Goal: Use online tool/utility

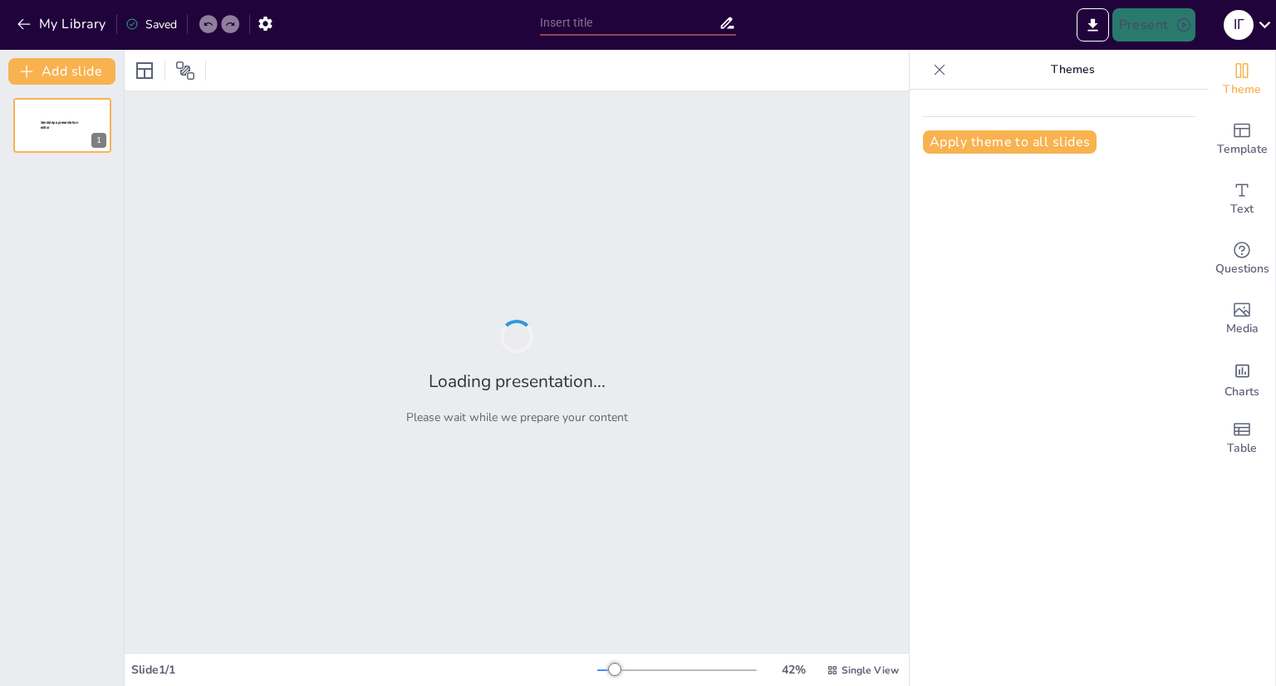
type input "Сонґдо: Модель смарт-міста в епоху цифровізації"
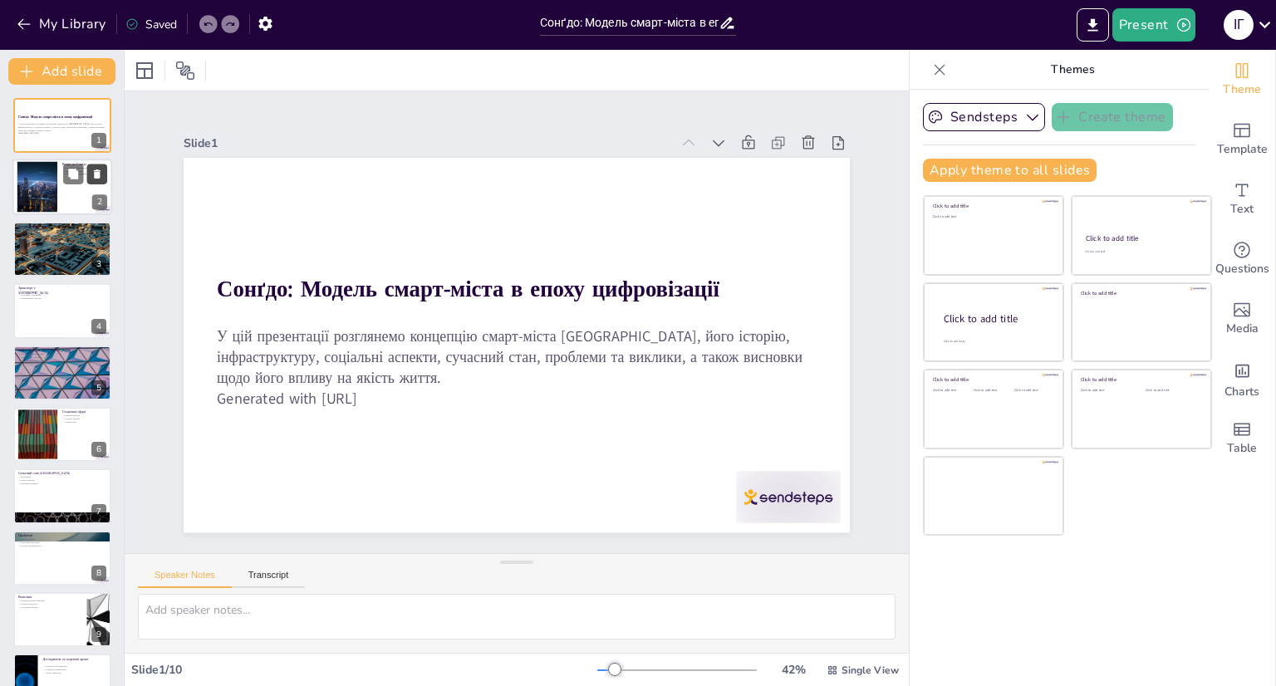
click at [89, 179] on button at bounding box center [97, 174] width 20 height 20
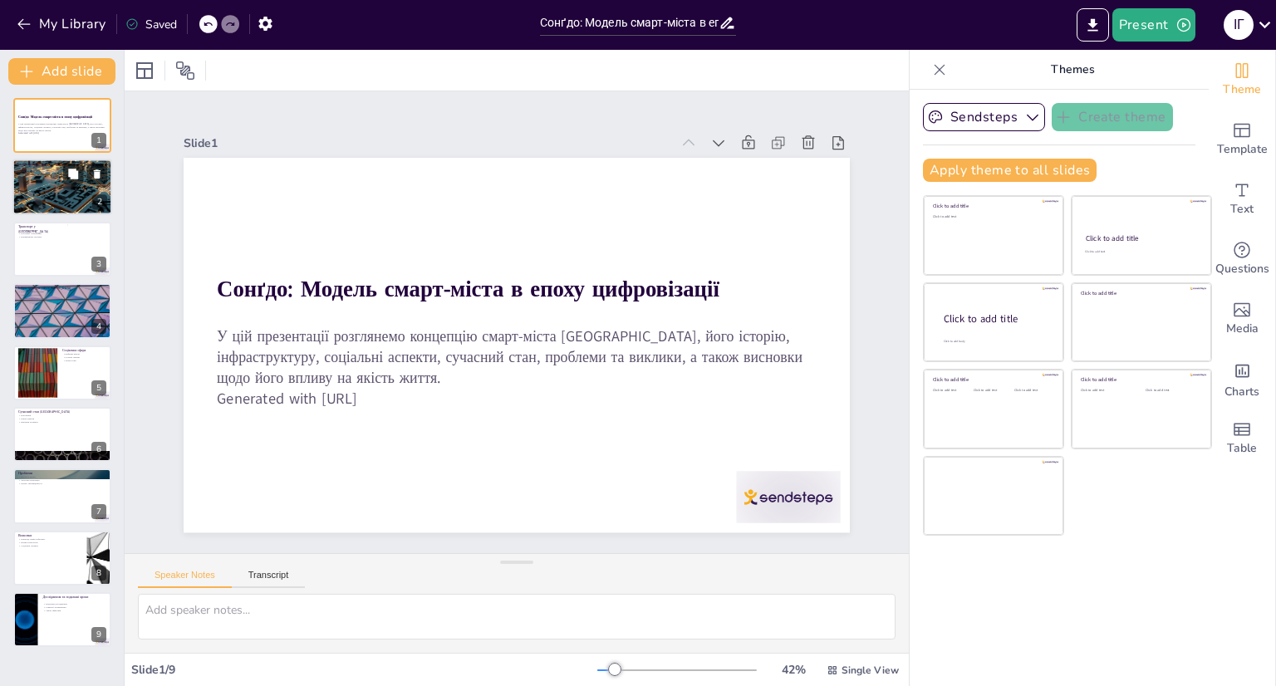
click at [60, 194] on div at bounding box center [62, 187] width 100 height 66
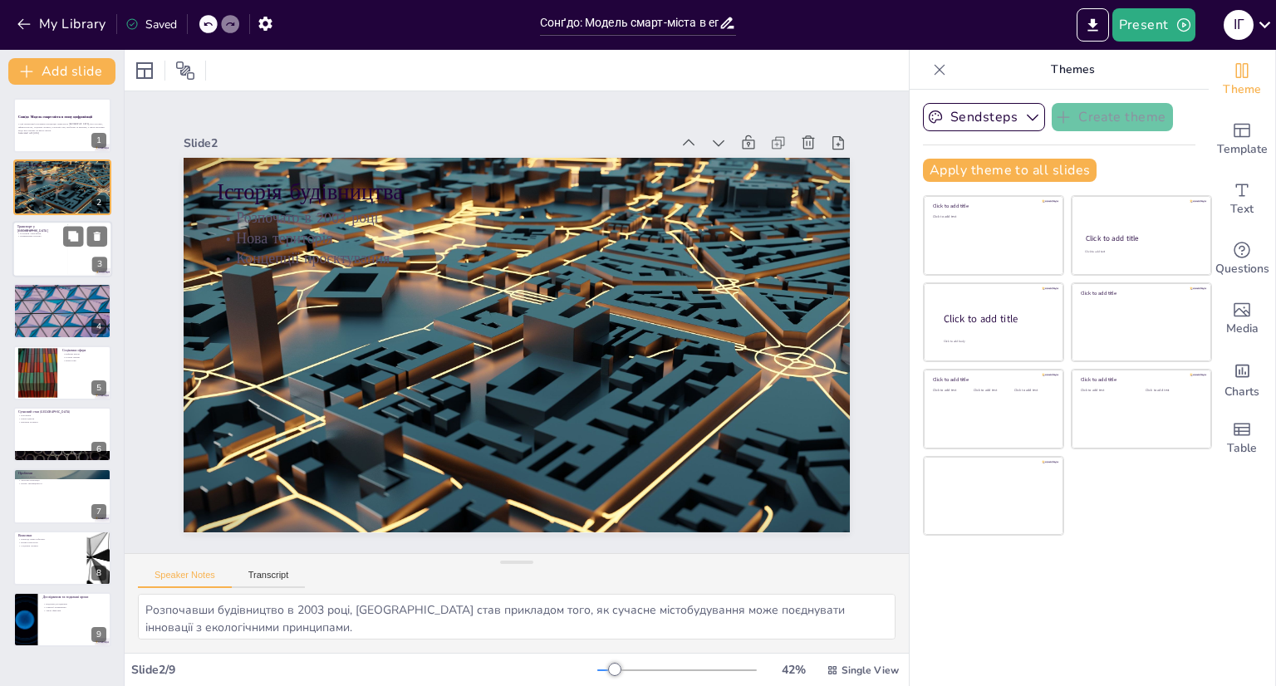
click at [47, 239] on div at bounding box center [62, 249] width 100 height 56
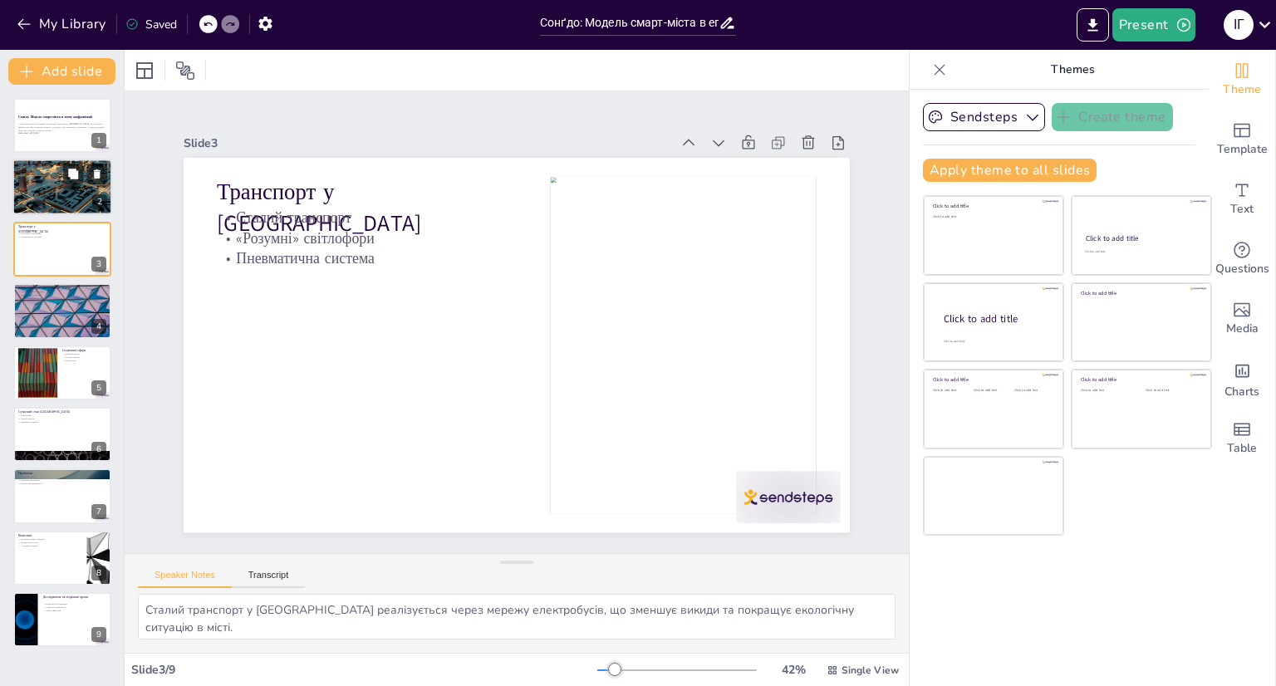
click at [36, 198] on div at bounding box center [62, 187] width 100 height 66
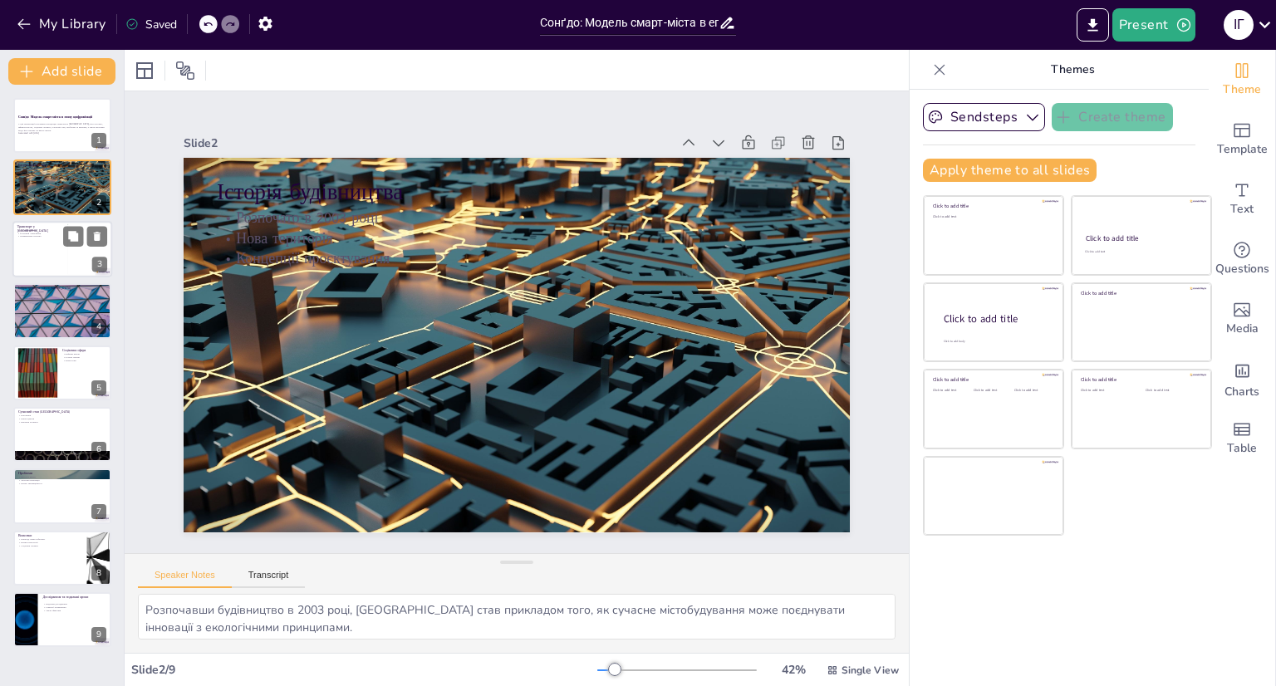
click at [30, 240] on div at bounding box center [62, 249] width 100 height 56
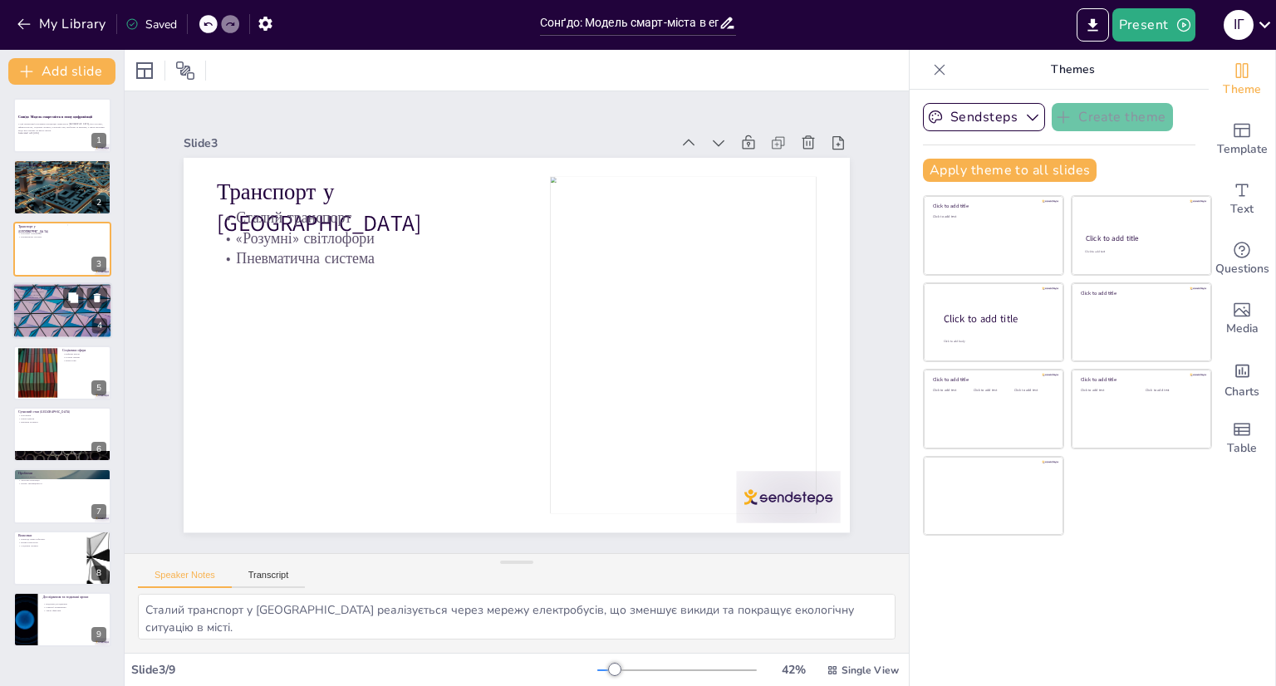
click at [26, 290] on p "Енергоефективні будівлі" at bounding box center [62, 291] width 90 height 3
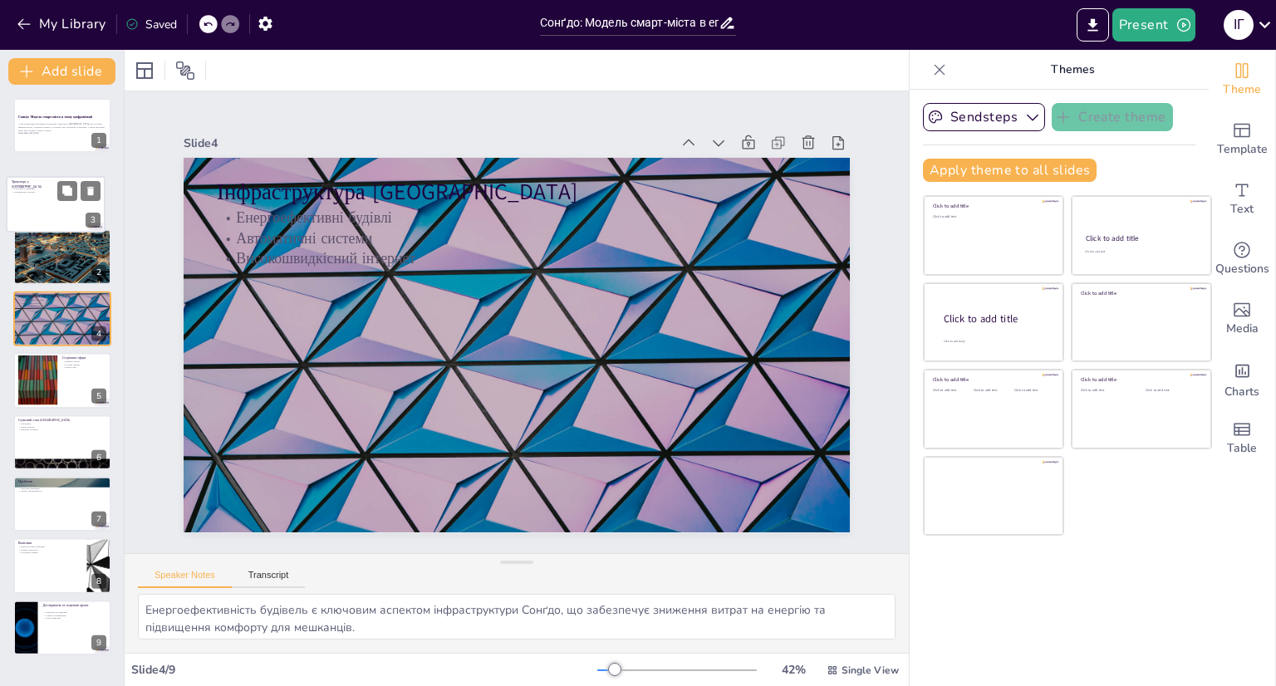
drag, startPoint x: 56, startPoint y: 254, endPoint x: 50, endPoint y: 204, distance: 51.1
click at [50, 204] on div at bounding box center [56, 204] width 98 height 55
type textarea "Сталий транспорт у [GEOGRAPHIC_DATA] реалізується через мережу електробусів, що…"
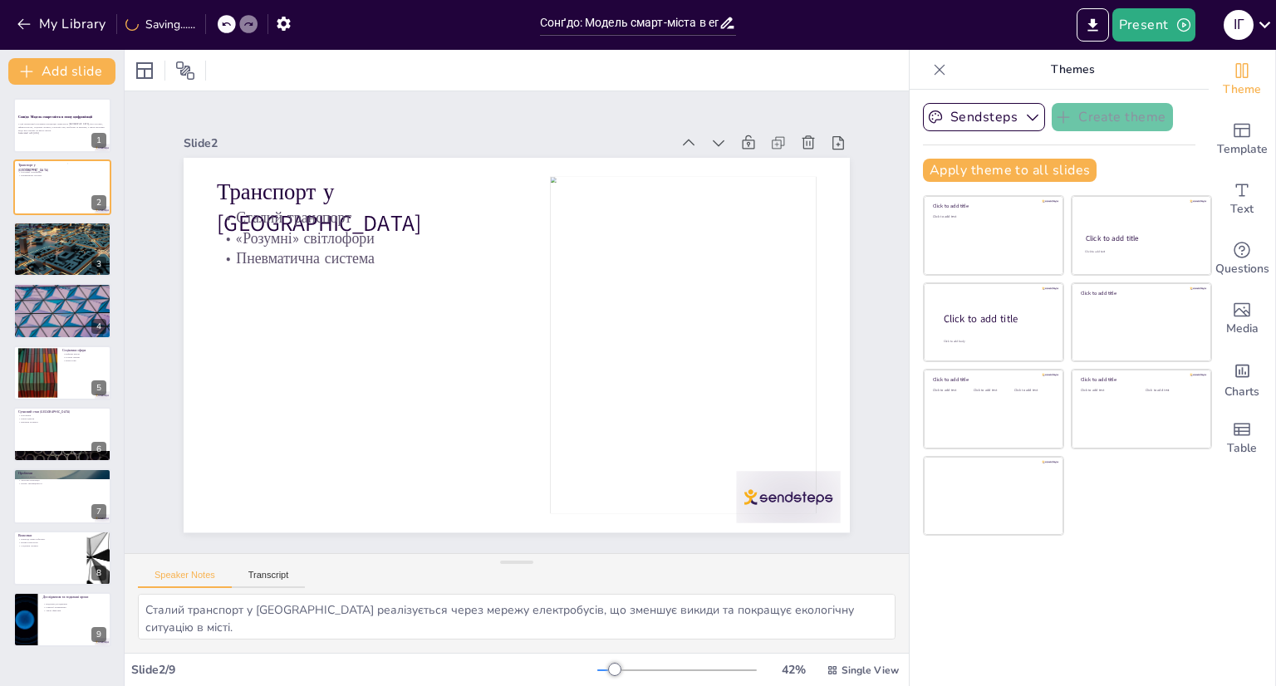
click at [170, 128] on div "Slide 1 Сонґдо: Модель смарт-міста в епоху цифровізації У цій презентації розгл…" at bounding box center [517, 322] width 694 height 865
click at [277, 110] on div "Slide 1 Сонґдо: Модель смарт-міста в епоху цифровізації У цій презентації розгл…" at bounding box center [517, 321] width 780 height 655
click at [36, 124] on p "У цій презентації розглянемо концепцію смарт-міста [GEOGRAPHIC_DATA], його істо…" at bounding box center [62, 127] width 90 height 9
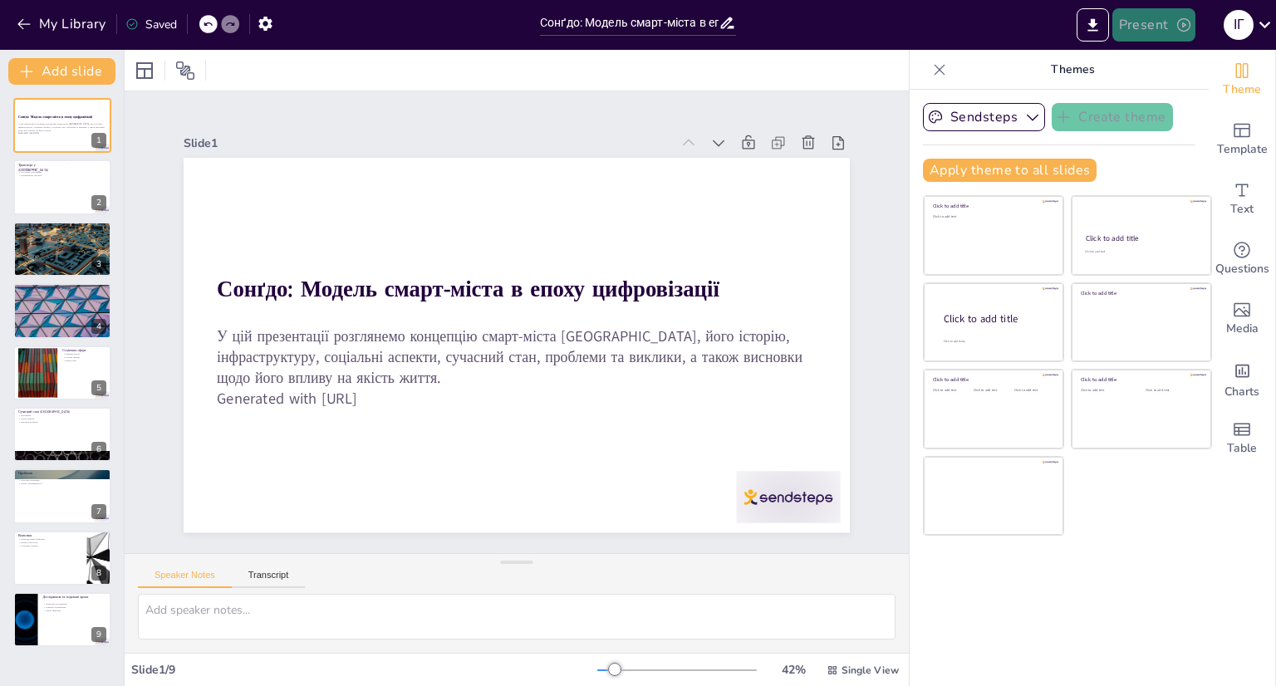
click at [1181, 23] on icon "button" at bounding box center [1183, 25] width 17 height 17
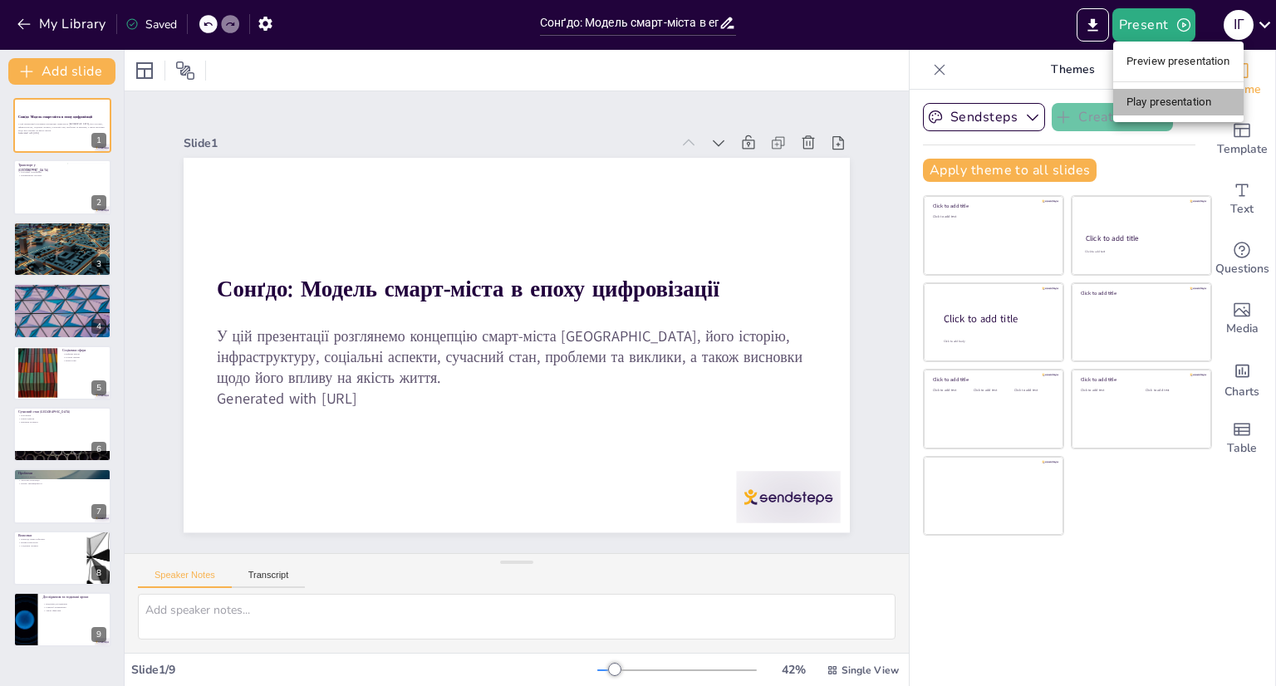
click at [1148, 101] on li "Play presentation" at bounding box center [1178, 102] width 130 height 27
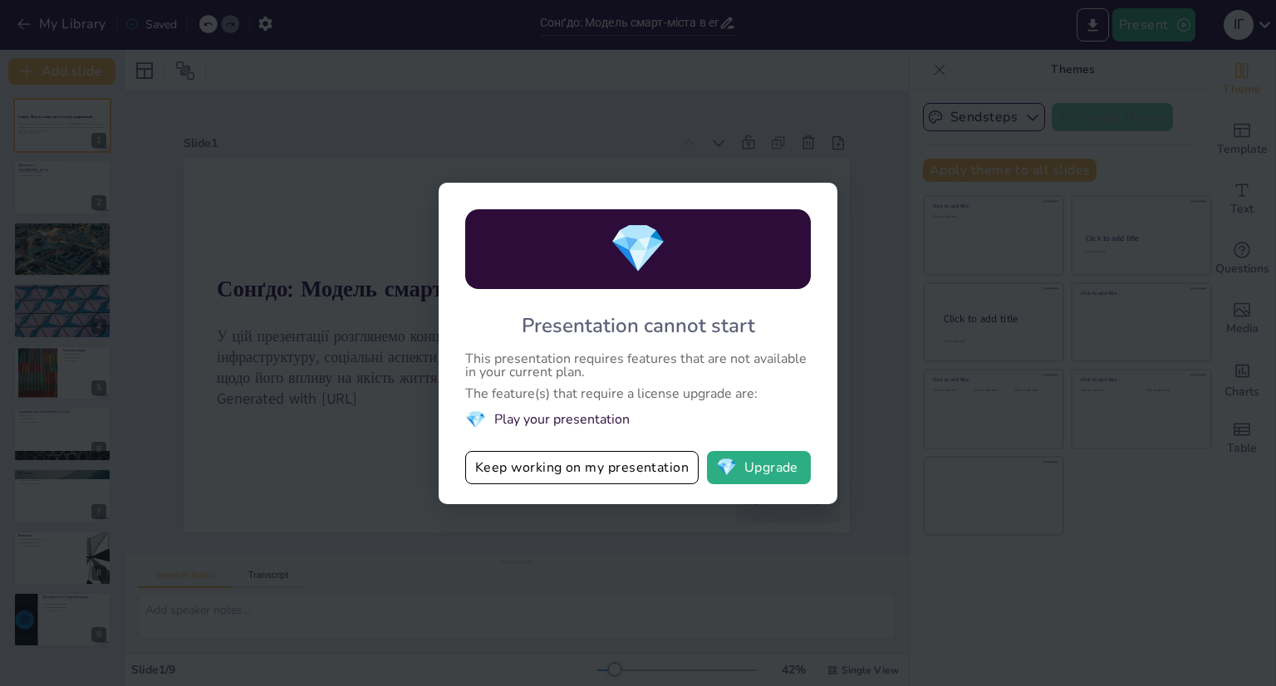
click at [904, 313] on div "💎 Presentation cannot start This presentation requires features that are not av…" at bounding box center [638, 343] width 1276 height 686
click at [608, 472] on button "Keep working on my presentation" at bounding box center [581, 467] width 233 height 33
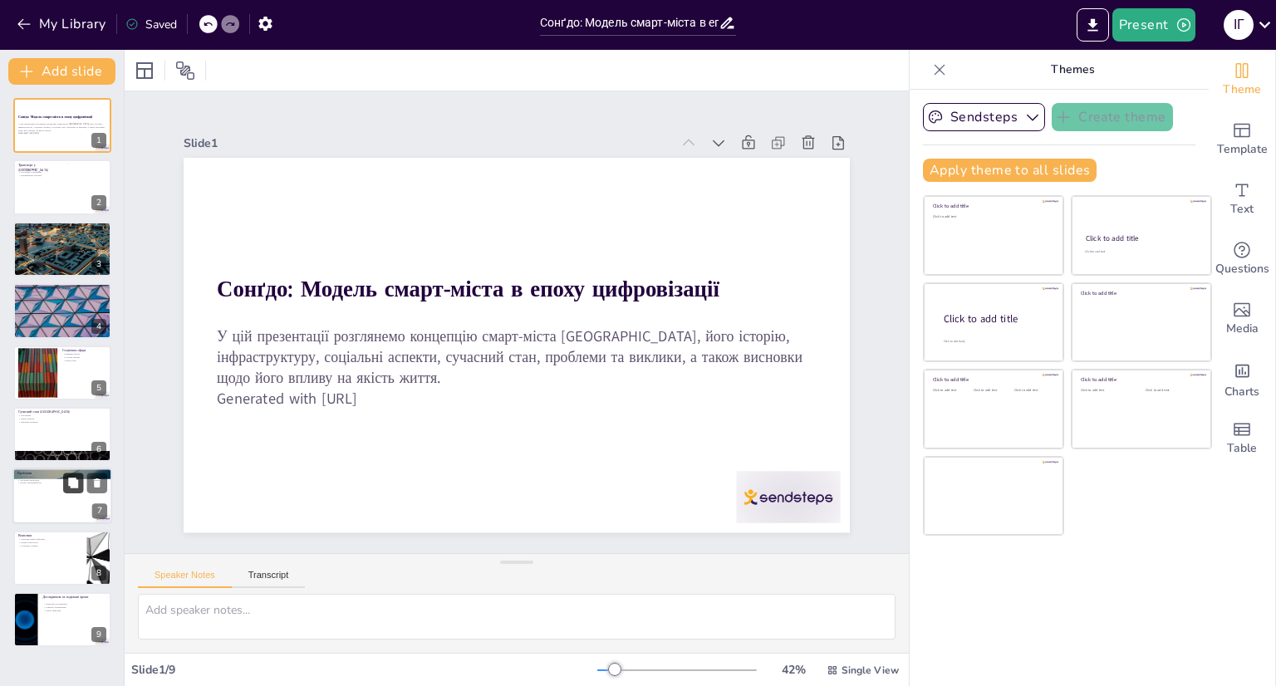
click at [67, 483] on icon at bounding box center [73, 484] width 12 height 12
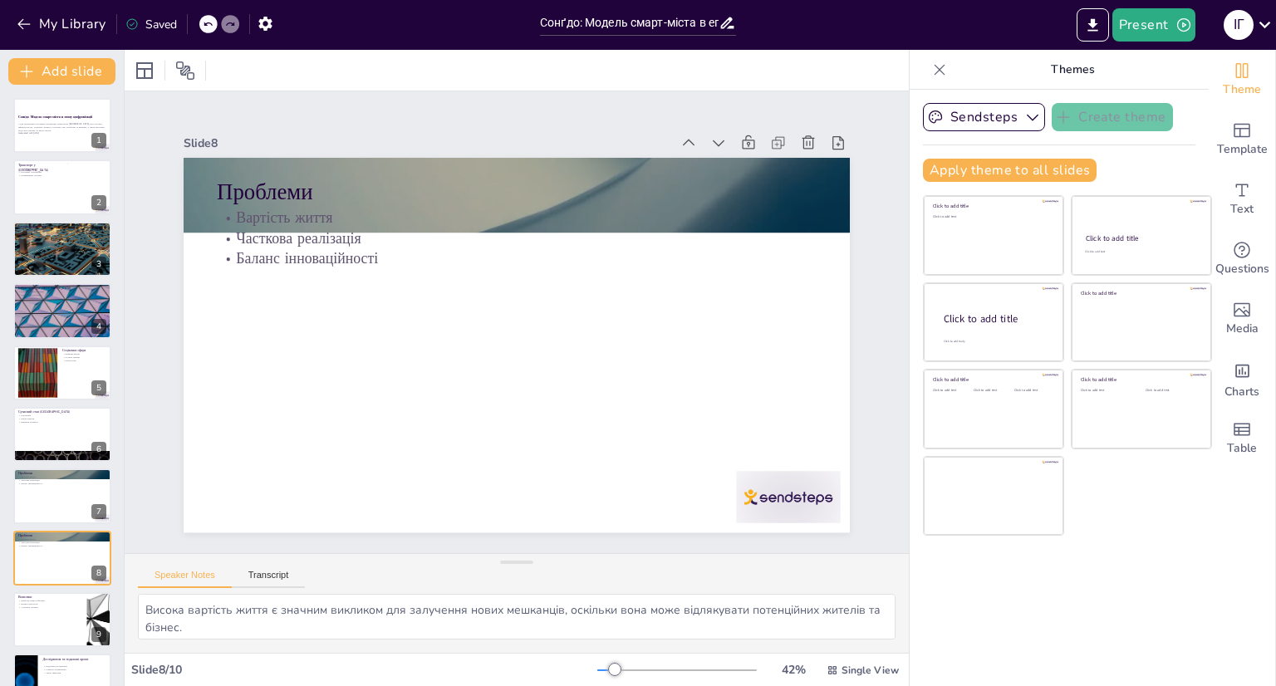
scroll to position [37, 0]
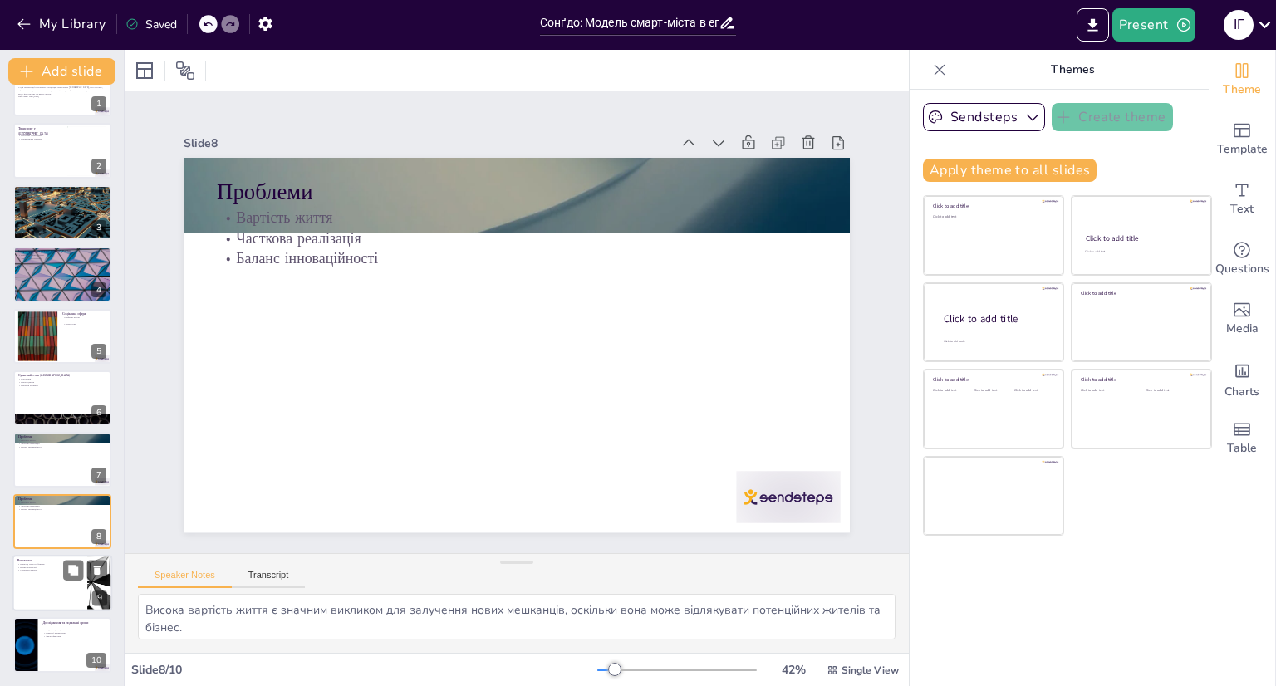
click at [47, 581] on div at bounding box center [62, 583] width 100 height 56
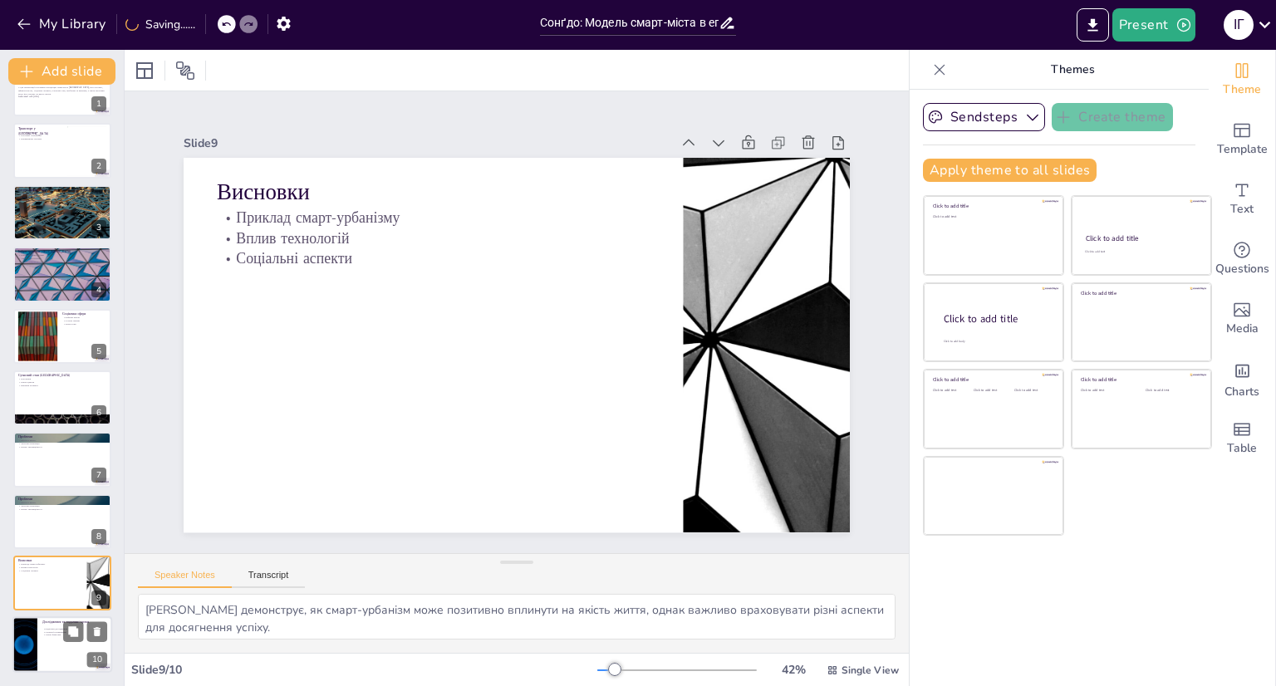
click at [49, 629] on p "Подальші дослідження" at bounding box center [74, 629] width 65 height 3
type textarea "Продовження досліджень є критично важливим для розуміння впливу смарт-технологі…"
